Goal: Entertainment & Leisure: Consume media (video, audio)

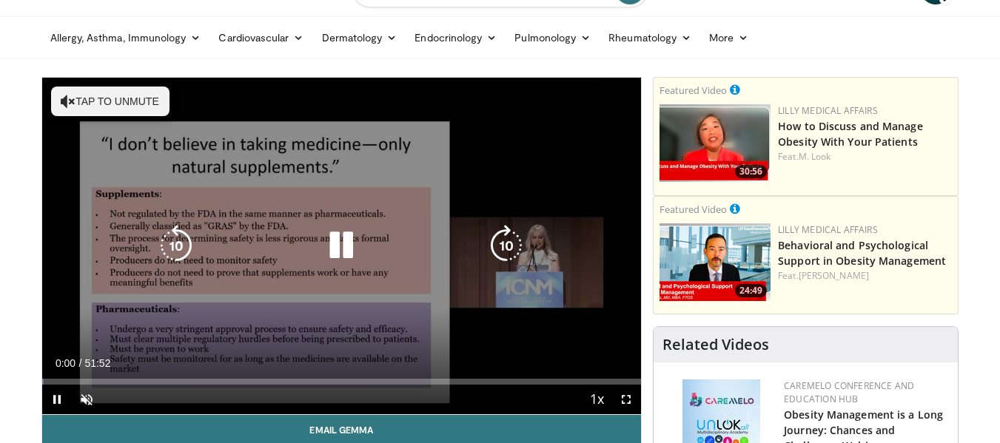
scroll to position [74, 0]
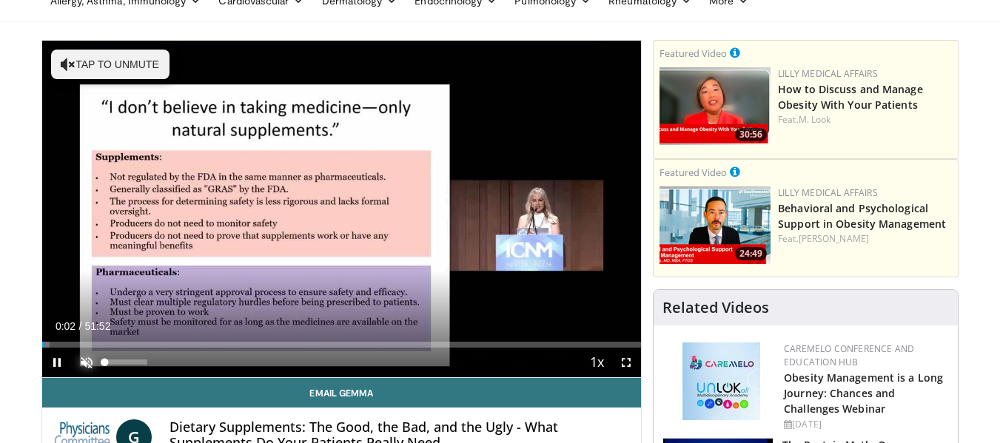
click at [81, 361] on span "Video Player" at bounding box center [87, 363] width 30 height 30
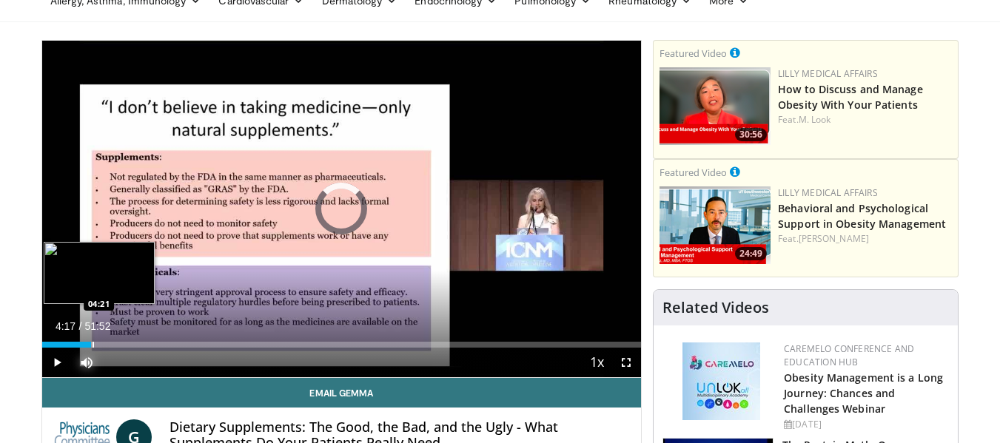
click at [93, 345] on div "Progress Bar" at bounding box center [93, 345] width 1 height 6
click at [119, 345] on div "Progress Bar" at bounding box center [119, 345] width 1 height 6
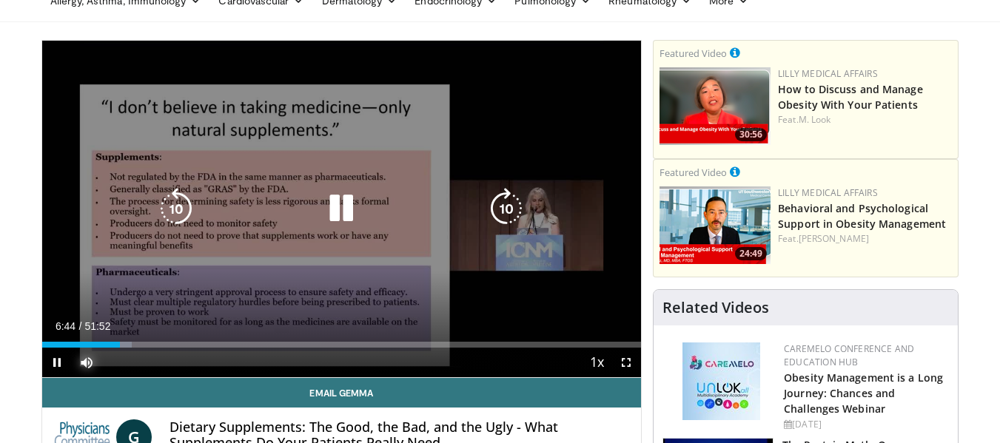
click at [134, 346] on div "Loaded : 14.98% 06:44 06:39" at bounding box center [341, 345] width 599 height 6
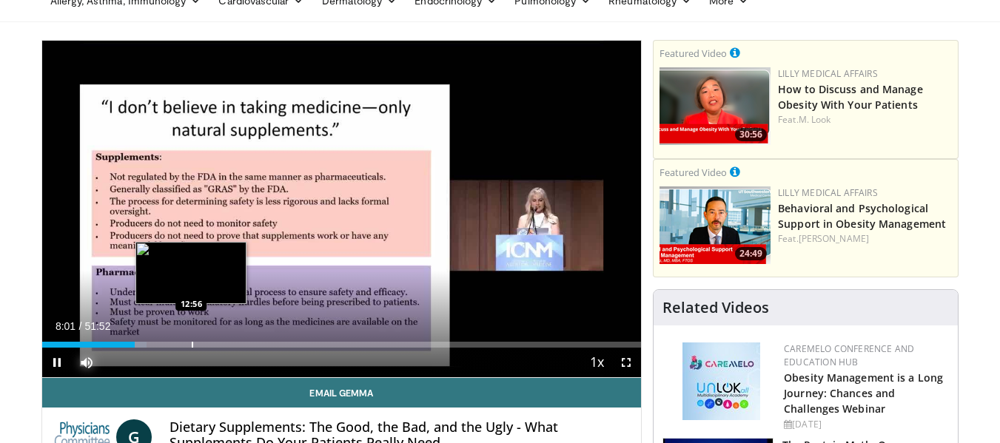
click at [192, 342] on div "Progress Bar" at bounding box center [192, 345] width 1 height 6
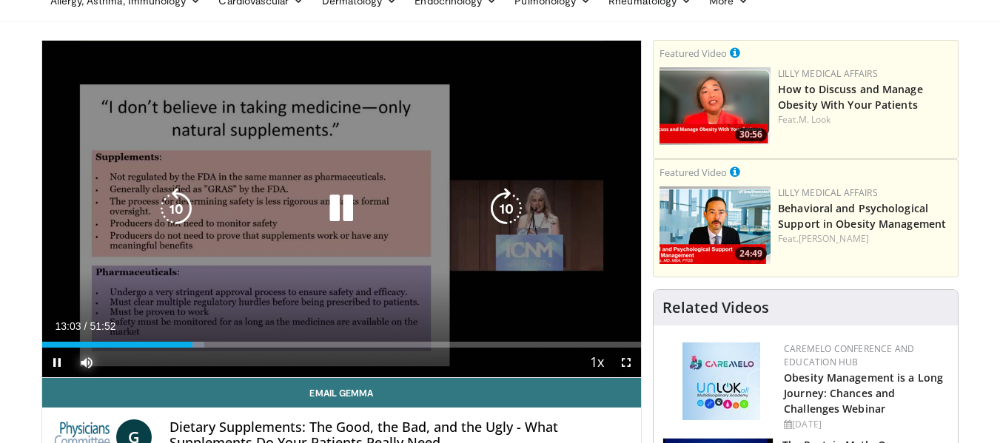
click at [223, 346] on div "Loaded : 27.10% 13:03 12:56" at bounding box center [341, 345] width 599 height 6
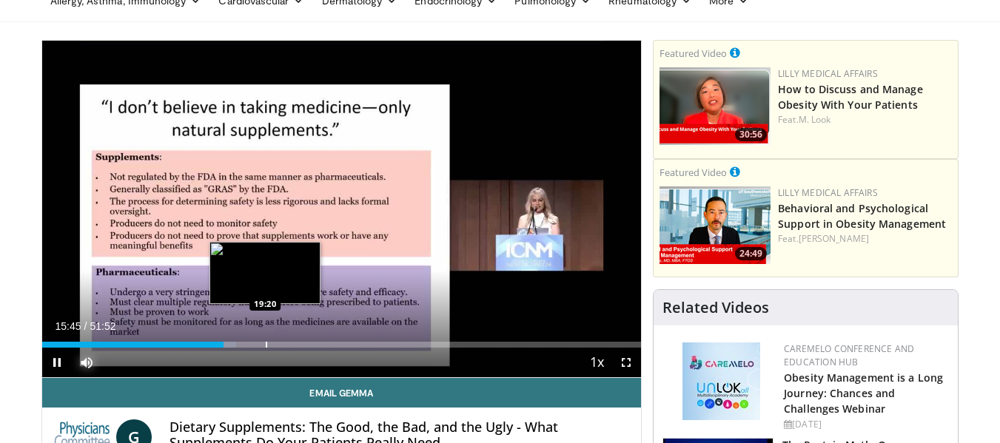
click at [266, 342] on div "Progress Bar" at bounding box center [266, 345] width 1 height 6
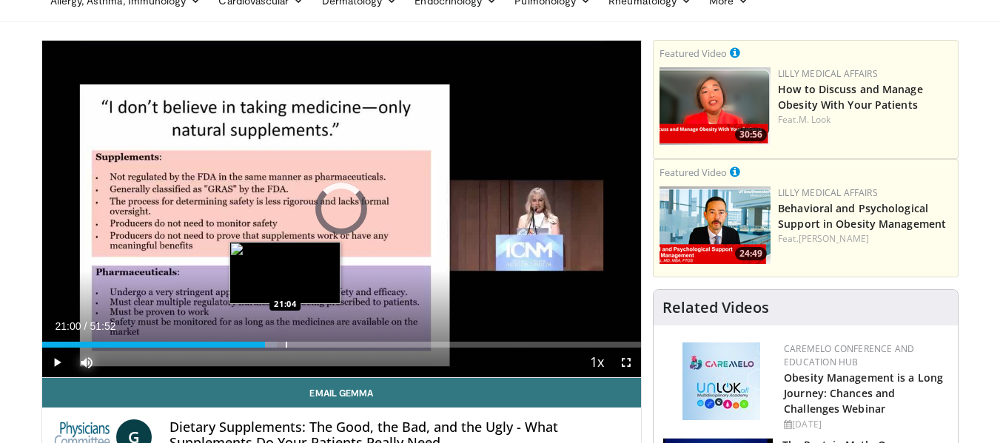
click at [286, 343] on div "Progress Bar" at bounding box center [286, 345] width 1 height 6
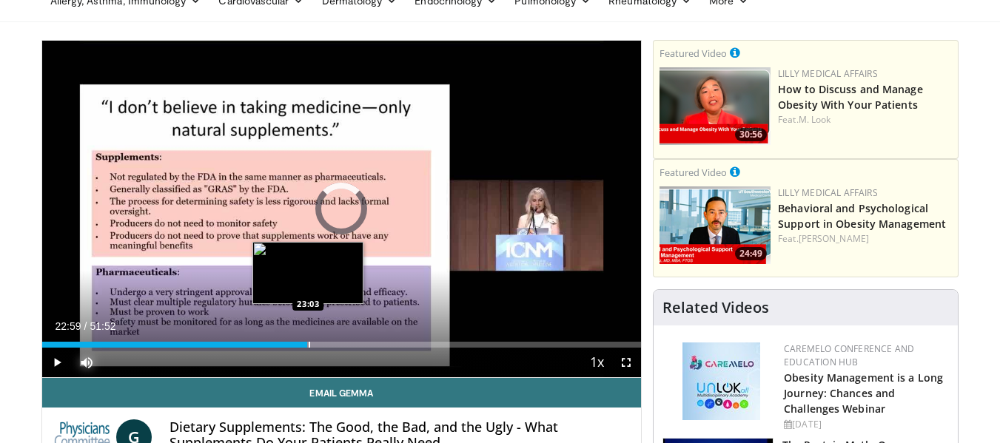
click at [309, 346] on div "Progress Bar" at bounding box center [309, 345] width 1 height 6
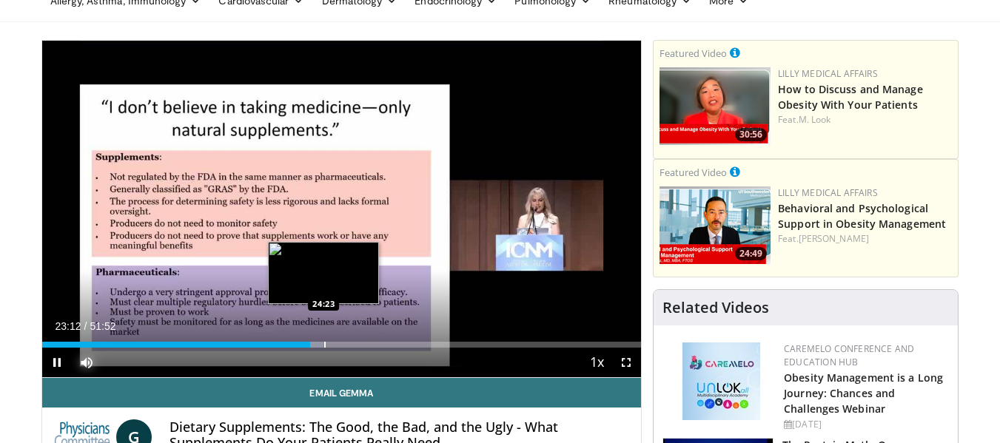
click at [324, 342] on div "Progress Bar" at bounding box center [324, 345] width 1 height 6
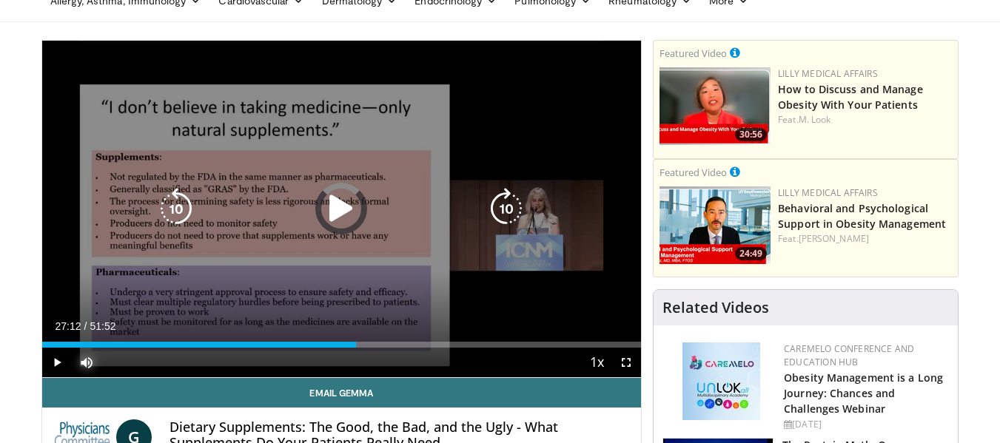
click at [356, 343] on div "Loaded : 49.09% 27:12 24:23" at bounding box center [341, 345] width 599 height 6
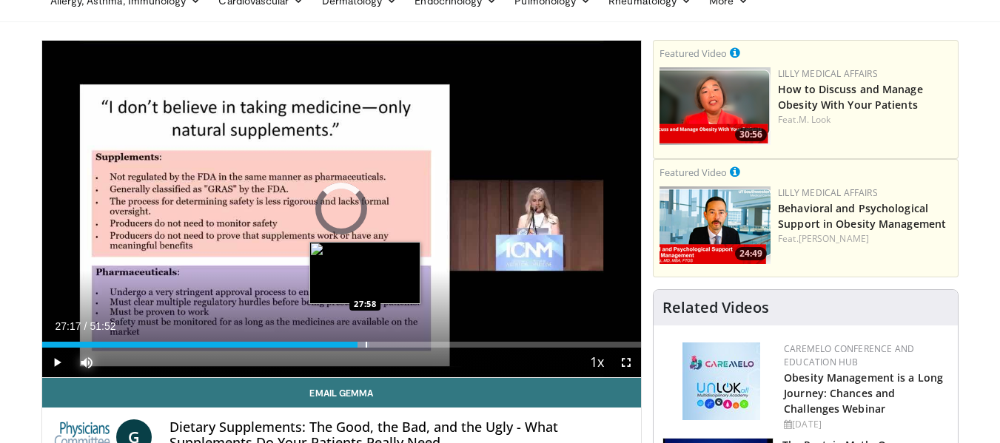
click at [366, 344] on div "Progress Bar" at bounding box center [366, 345] width 1 height 6
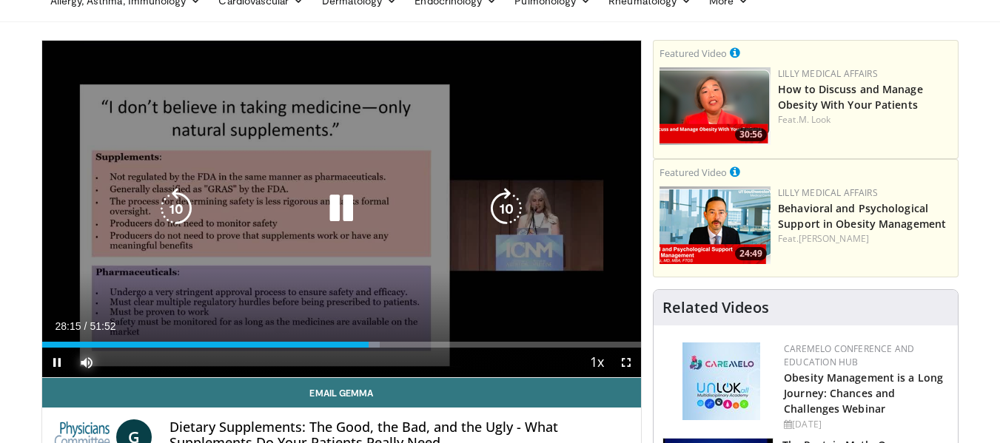
click at [373, 344] on div "Progress Bar" at bounding box center [371, 345] width 18 height 6
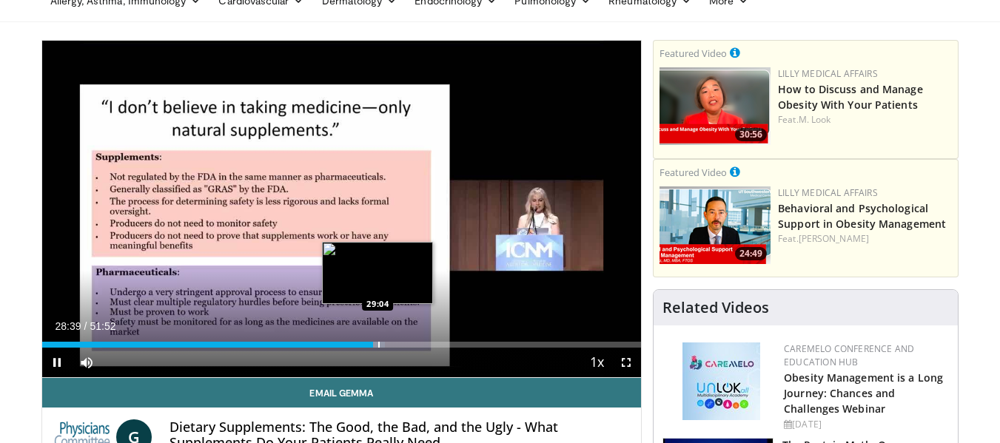
click at [380, 344] on video-js "**********" at bounding box center [341, 209] width 599 height 337
click at [386, 342] on div "Progress Bar" at bounding box center [386, 345] width 1 height 6
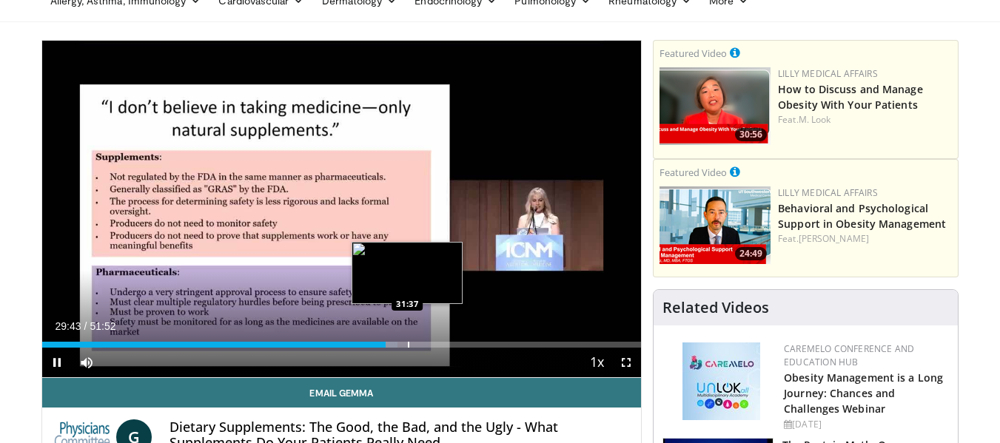
click at [408, 342] on div "Progress Bar" at bounding box center [408, 345] width 1 height 6
click at [420, 342] on div "Progress Bar" at bounding box center [420, 345] width 1 height 6
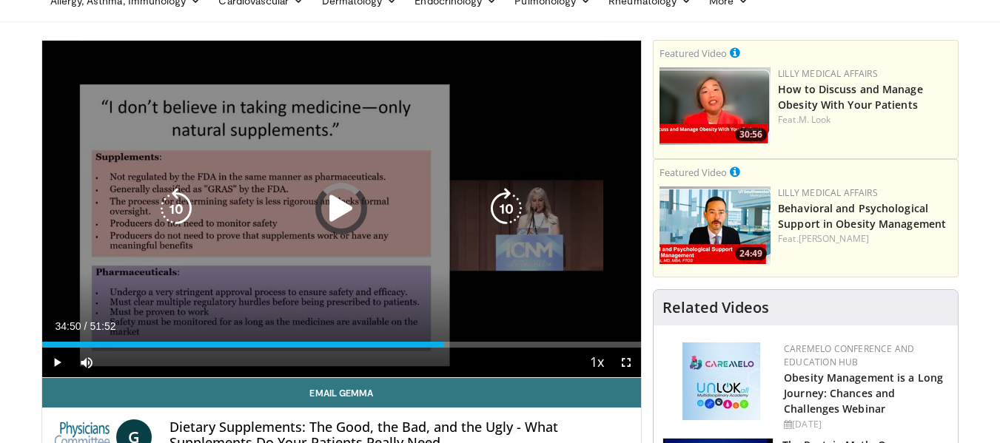
click at [444, 342] on div "Loaded : 65.23% 32:49 32:39" at bounding box center [341, 345] width 599 height 6
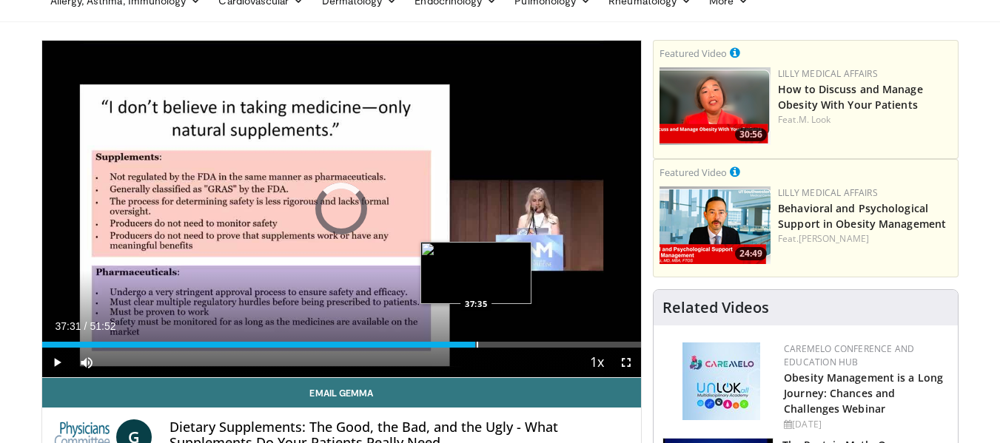
click at [477, 345] on div "Progress Bar" at bounding box center [477, 345] width 1 height 6
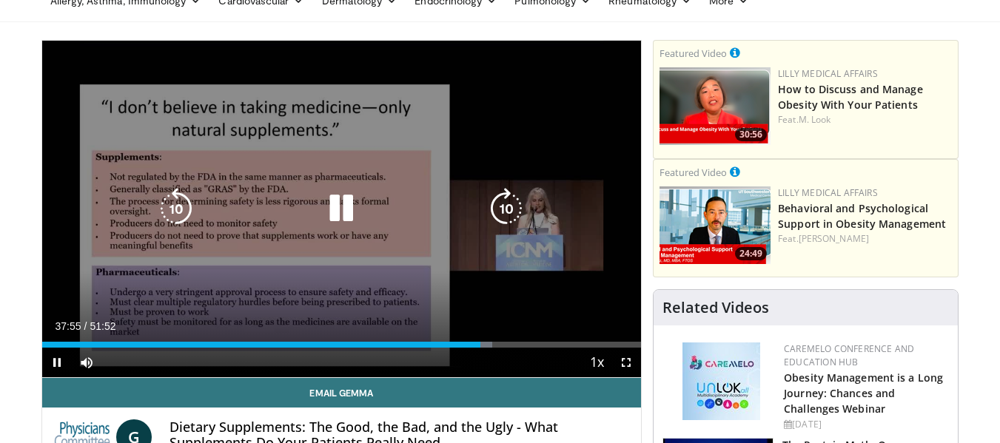
click at [471, 347] on div "37:56" at bounding box center [261, 345] width 438 height 6
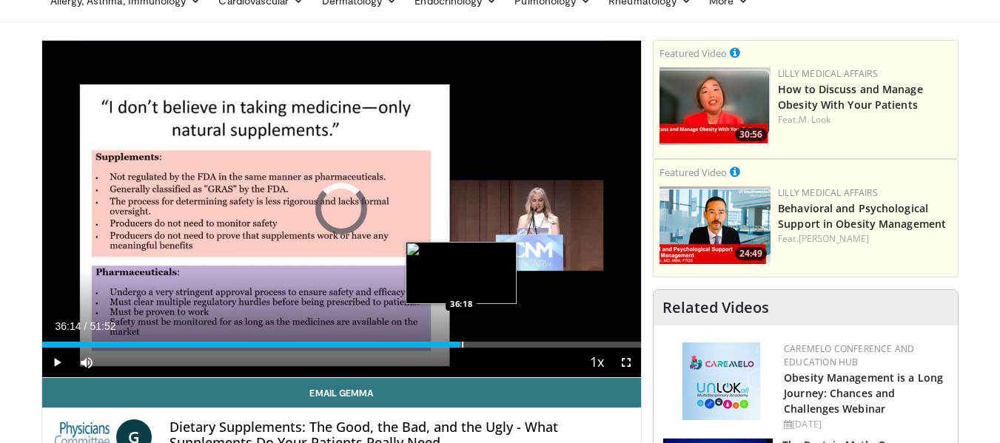
click at [462, 343] on div "Progress Bar" at bounding box center [462, 345] width 1 height 6
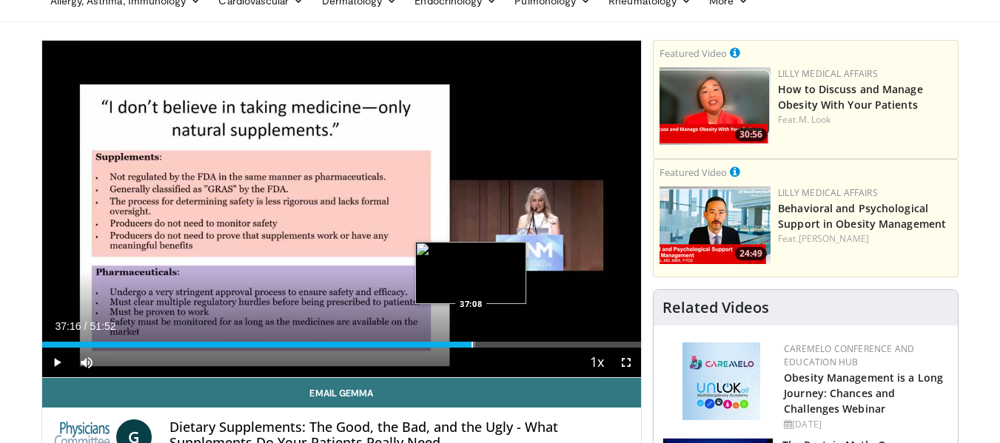
click at [473, 343] on div "Progress Bar" at bounding box center [467, 345] width 15 height 6
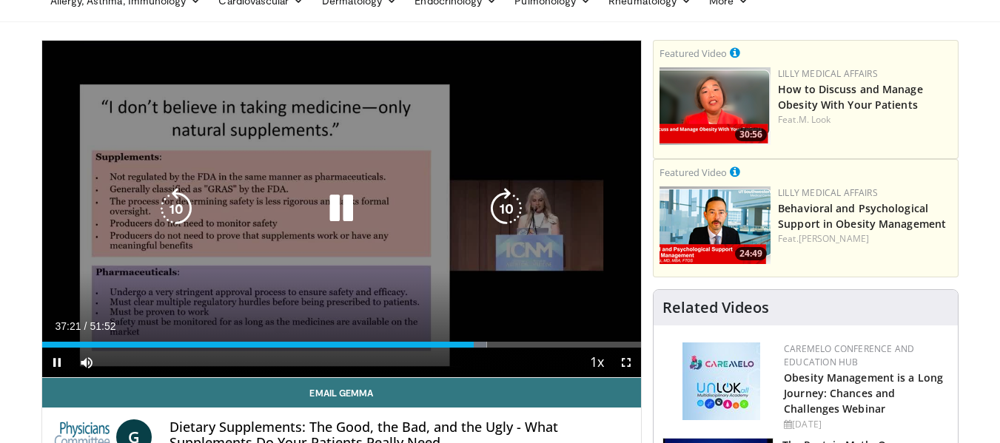
click at [485, 343] on div "Loaded : 74.23% 37:21 37:08" at bounding box center [341, 345] width 599 height 6
click at [485, 343] on div "38:22" at bounding box center [263, 345] width 443 height 6
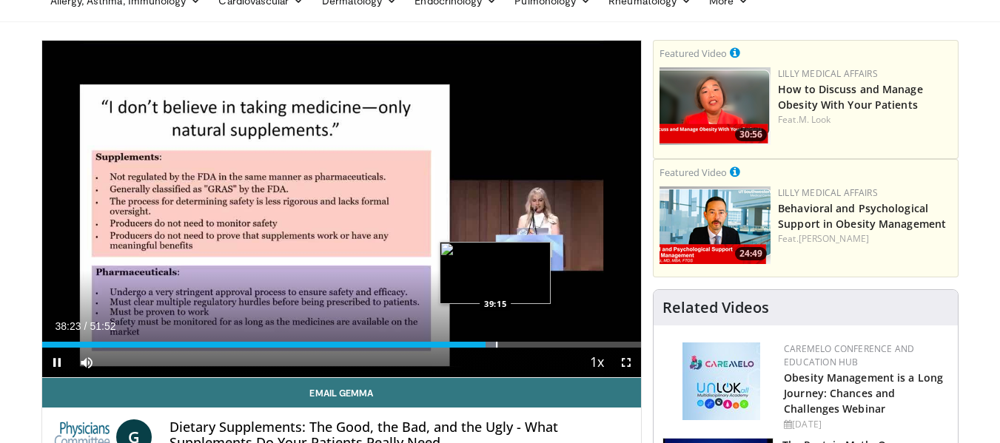
click at [494, 345] on div "Progress Bar" at bounding box center [489, 345] width 19 height 6
click at [501, 339] on div "Loaded : 77.76% 39:45 39:45" at bounding box center [341, 341] width 599 height 14
click at [517, 345] on div "Progress Bar" at bounding box center [517, 345] width 1 height 6
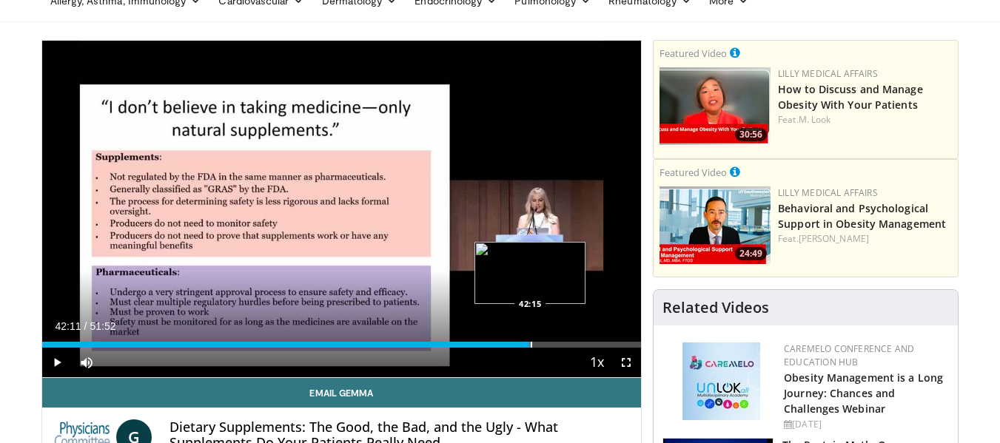
click at [531, 346] on div "Progress Bar" at bounding box center [531, 345] width 1 height 6
click at [542, 346] on div "Progress Bar" at bounding box center [533, 345] width 19 height 6
click at [553, 344] on div "Progress Bar" at bounding box center [552, 345] width 1 height 6
click at [568, 345] on div "Loaded : 87.34% 44:16 45:20" at bounding box center [341, 345] width 599 height 6
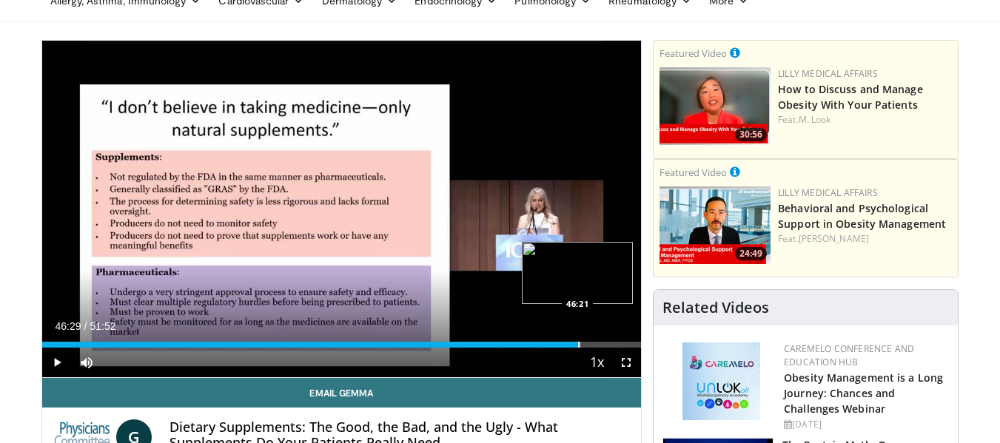
click at [579, 343] on div "Progress Bar" at bounding box center [578, 345] width 1 height 6
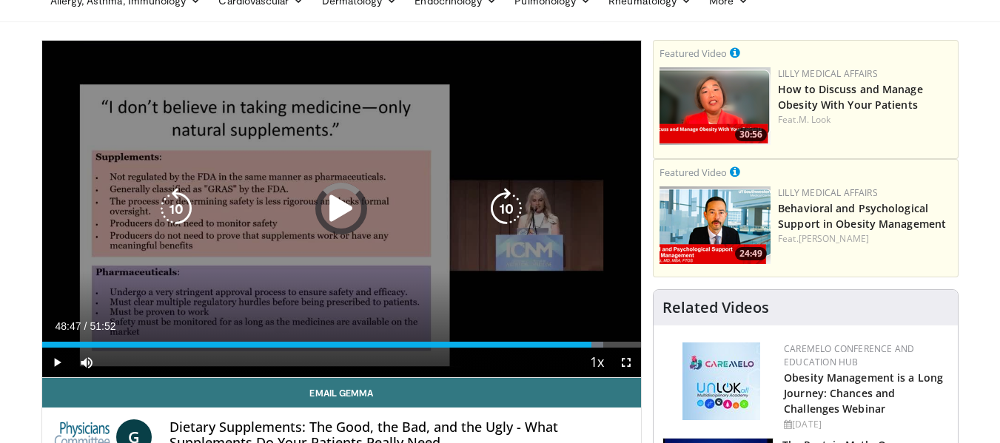
click at [605, 346] on div "Loaded : 93.72% 47:32 48:32" at bounding box center [341, 345] width 599 height 6
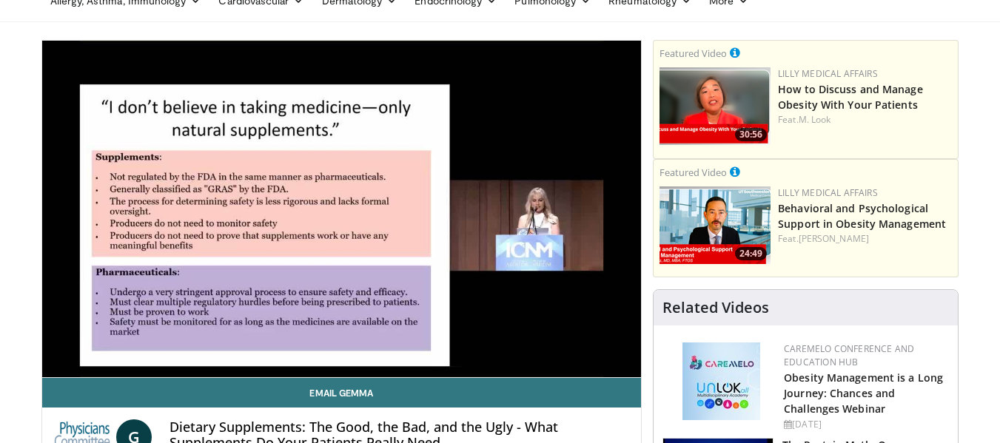
click at [614, 346] on video-js "**********" at bounding box center [341, 209] width 599 height 337
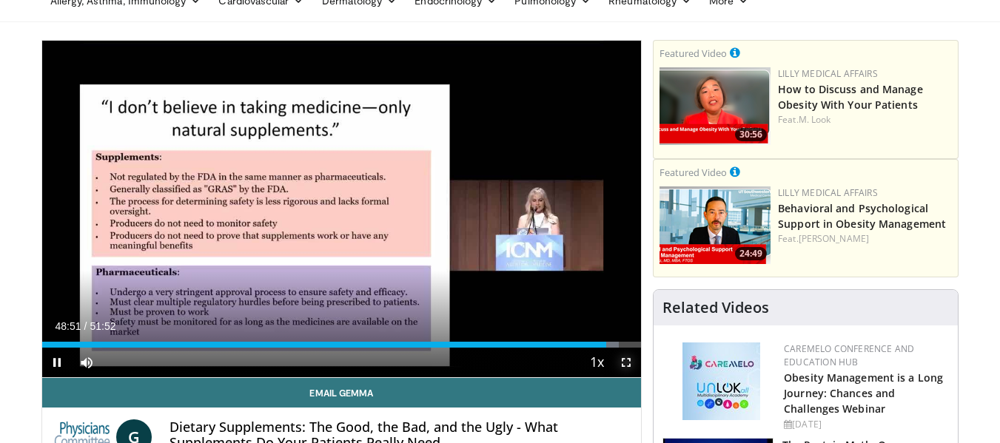
click at [624, 348] on span "Video Player" at bounding box center [626, 363] width 30 height 30
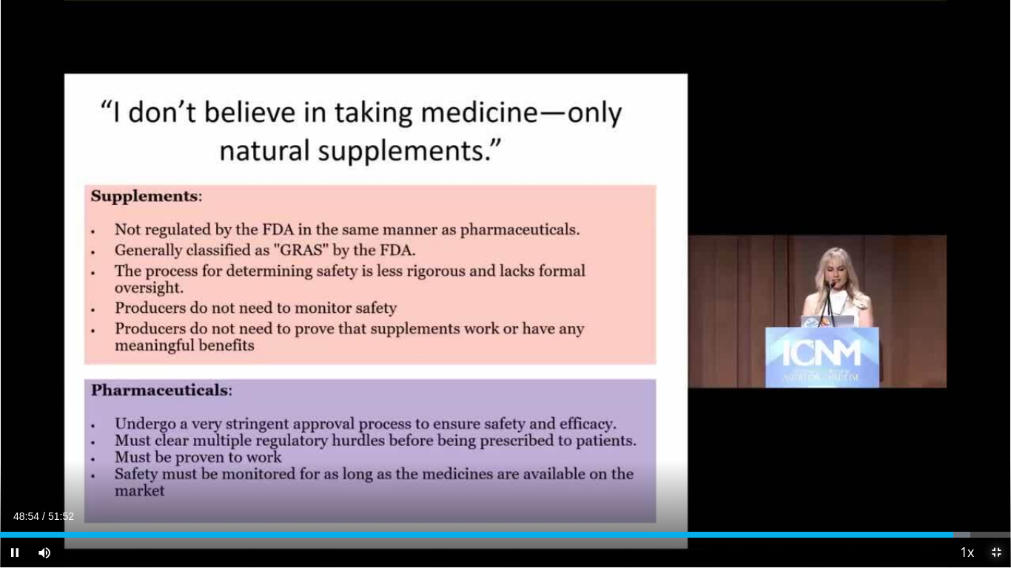
click at [996, 443] on span "Video Player" at bounding box center [996, 553] width 30 height 30
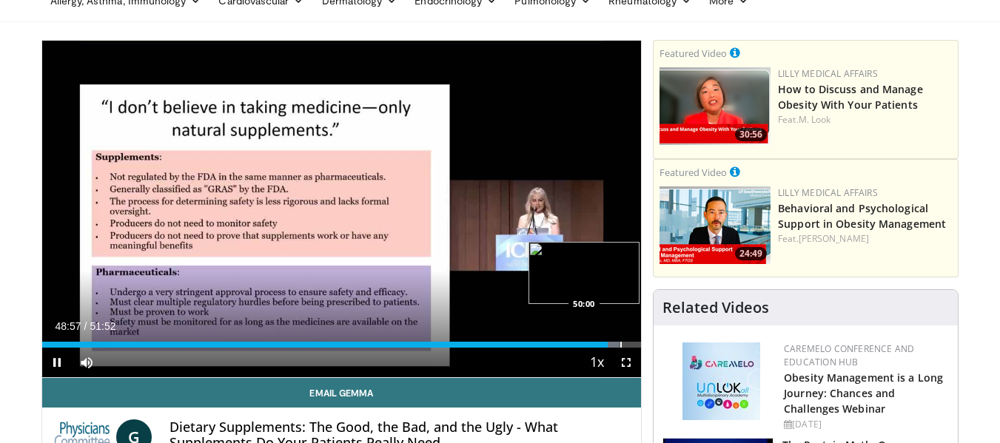
click at [618, 344] on div "Loaded : 96.40% 48:57 50:00" at bounding box center [341, 345] width 599 height 6
click at [633, 346] on div "Progress Bar" at bounding box center [633, 345] width 1 height 6
